Goal: Navigation & Orientation: Find specific page/section

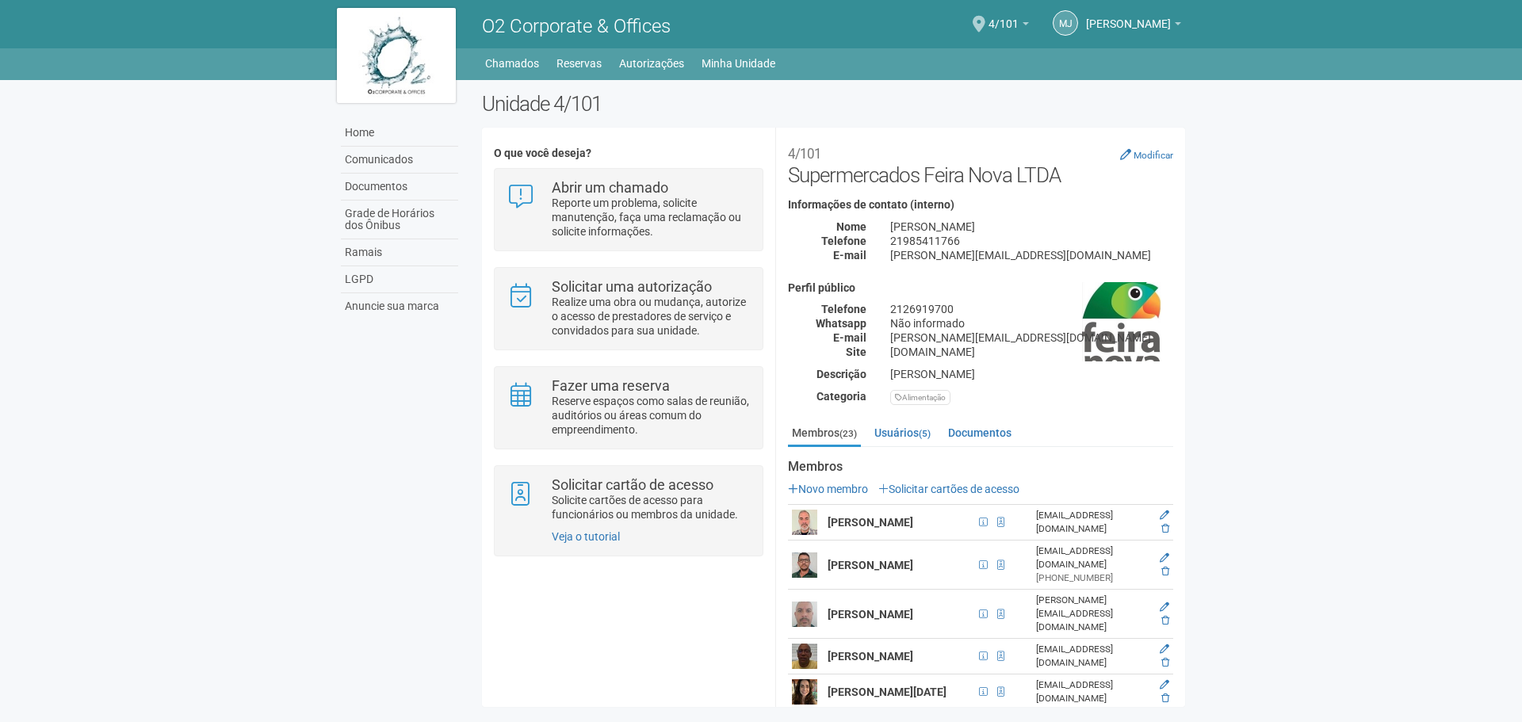
click at [756, 90] on div "Home Comunicados Documentos Grade de Horários dos Ônibus Ramais LGPD Anuncie su…" at bounding box center [761, 397] width 872 height 635
click at [637, 63] on link "Autorizações" at bounding box center [651, 63] width 65 height 22
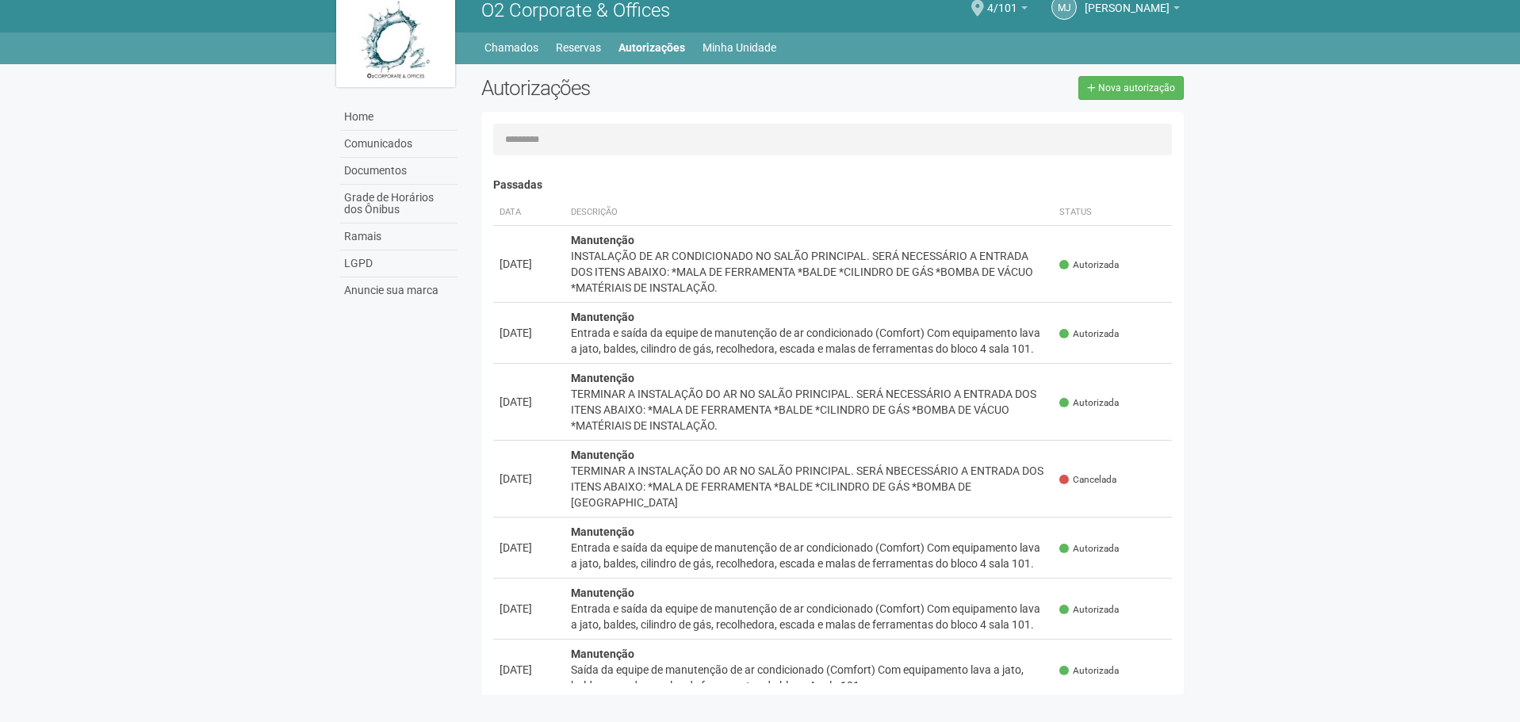
scroll to position [25, 0]
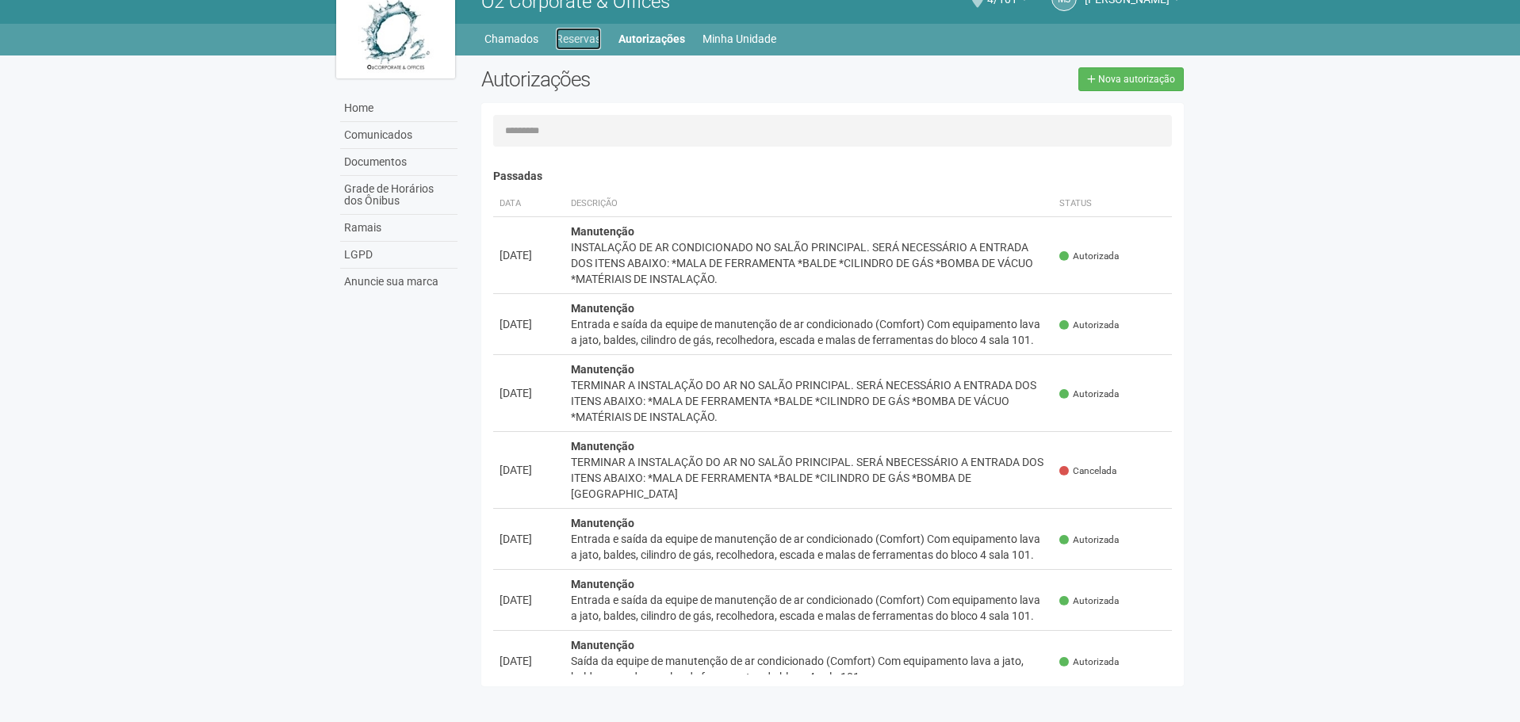
click at [573, 33] on link "Reservas" at bounding box center [578, 39] width 45 height 22
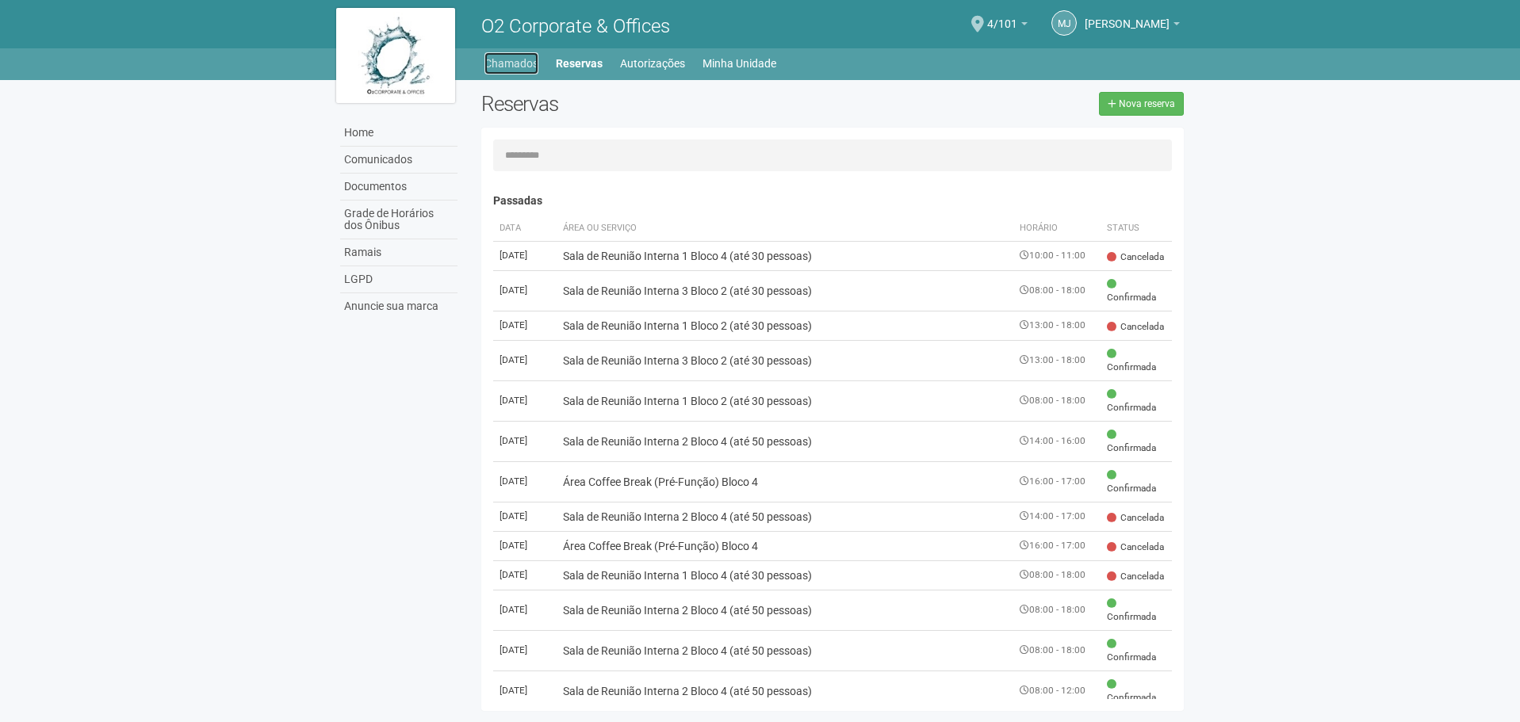
click at [525, 56] on link "Chamados" at bounding box center [511, 63] width 54 height 22
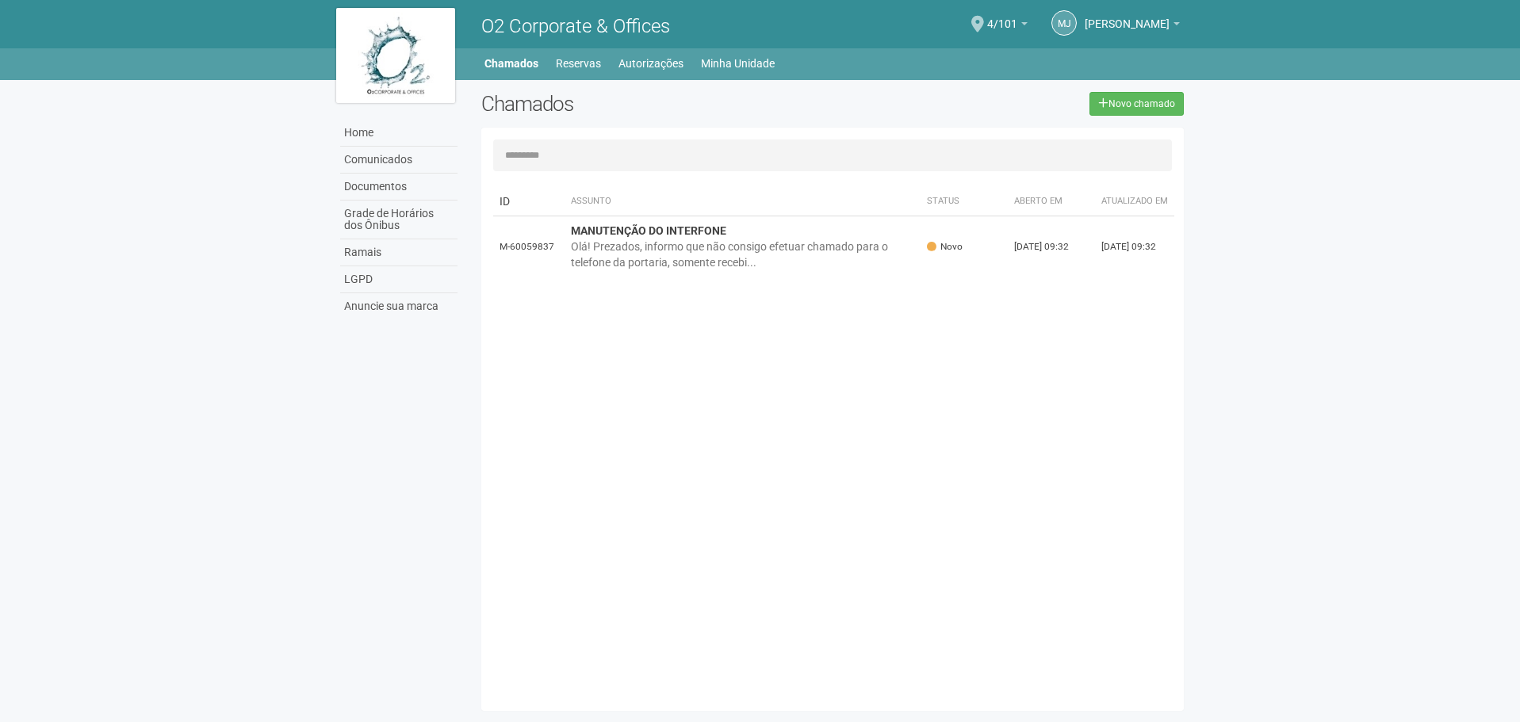
click at [996, 438] on div "ID Assunto Status Aberto em Atualizado em M-60059837 MANUTENÇÃO DO INTERFONE Ol…" at bounding box center [838, 439] width 691 height 520
